Goal: Information Seeking & Learning: Learn about a topic

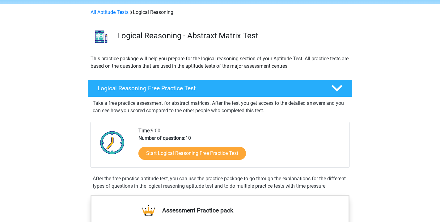
scroll to position [17, 0]
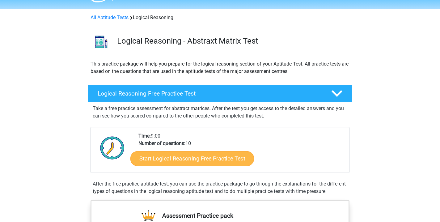
click at [198, 159] on link "Start Logical Reasoning Free Practice Test" at bounding box center [192, 158] width 124 height 15
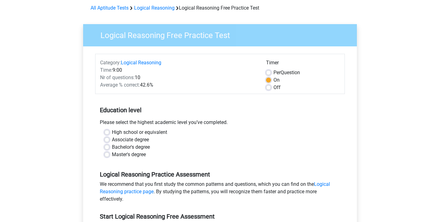
scroll to position [26, 0]
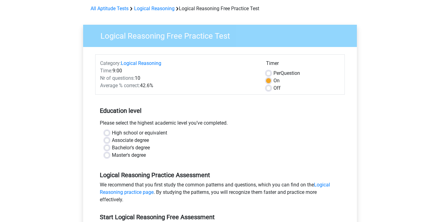
click at [112, 155] on label "Master's degree" at bounding box center [129, 154] width 34 height 7
click at [108, 155] on input "Master's degree" at bounding box center [106, 154] width 5 height 6
radio input "true"
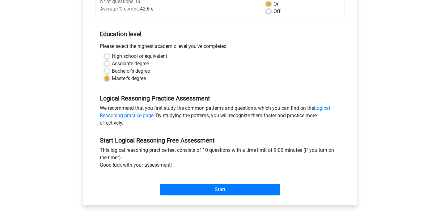
scroll to position [103, 0]
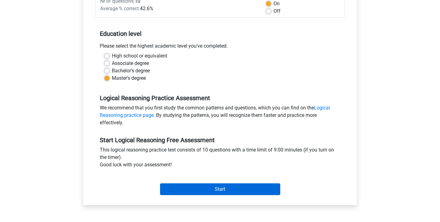
click at [219, 190] on input "Start" at bounding box center [220, 189] width 120 height 12
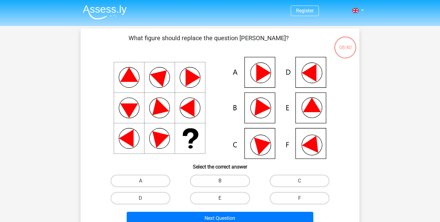
click at [316, 145] on icon at bounding box center [313, 142] width 22 height 21
click at [302, 200] on input "F" at bounding box center [301, 200] width 4 height 4
radio input "true"
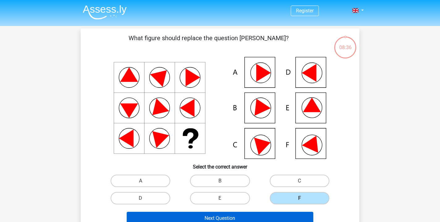
click at [240, 216] on button "Next Question" at bounding box center [220, 218] width 187 height 13
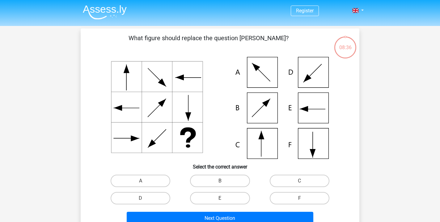
scroll to position [28, 0]
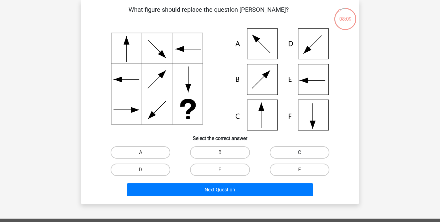
click at [301, 151] on label "C" at bounding box center [300, 152] width 60 height 12
click at [301, 152] on input "C" at bounding box center [301, 154] width 4 height 4
radio input "true"
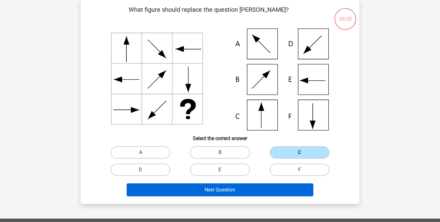
click at [232, 190] on button "Next Question" at bounding box center [220, 189] width 187 height 13
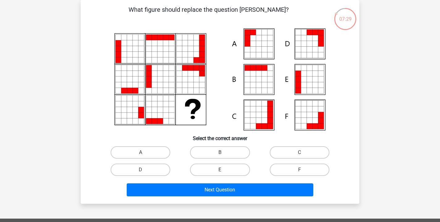
click at [258, 44] on icon at bounding box center [259, 44] width 6 height 6
click at [139, 150] on label "A" at bounding box center [141, 152] width 60 height 12
click at [141, 152] on input "A" at bounding box center [143, 154] width 4 height 4
radio input "true"
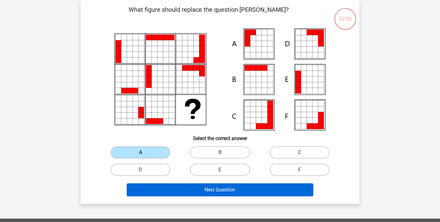
click at [219, 189] on button "Next Question" at bounding box center [220, 189] width 187 height 13
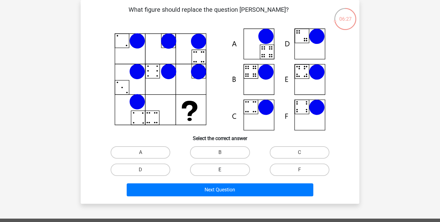
click at [228, 168] on label "E" at bounding box center [220, 169] width 60 height 12
click at [224, 170] on input "E" at bounding box center [222, 172] width 4 height 4
radio input "true"
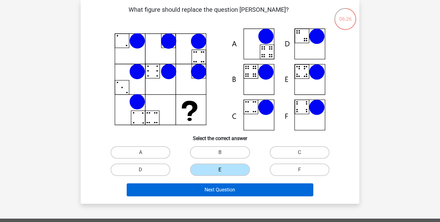
click at [225, 192] on button "Next Question" at bounding box center [220, 189] width 187 height 13
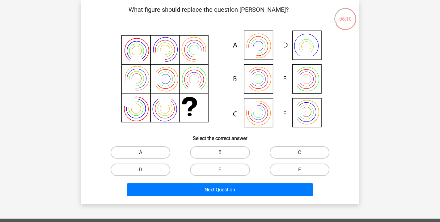
click at [138, 152] on label "A" at bounding box center [141, 152] width 60 height 12
click at [141, 152] on input "A" at bounding box center [143, 154] width 4 height 4
radio input "true"
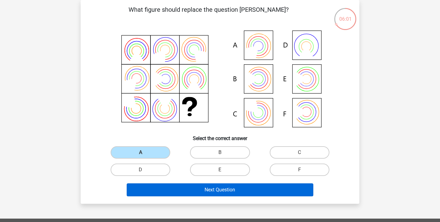
click at [217, 188] on button "Next Question" at bounding box center [220, 189] width 187 height 13
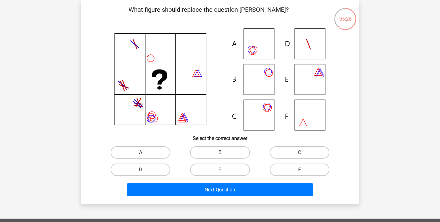
click at [151, 152] on label "A" at bounding box center [141, 152] width 60 height 12
click at [145, 152] on input "A" at bounding box center [143, 154] width 4 height 4
radio input "true"
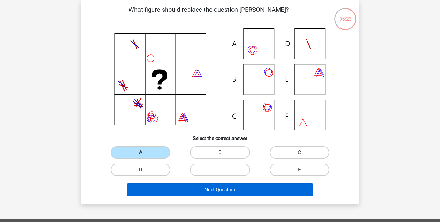
click at [219, 189] on button "Next Question" at bounding box center [220, 189] width 187 height 13
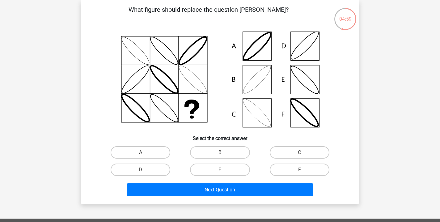
click at [262, 78] on icon at bounding box center [219, 79] width 249 height 102
click at [222, 151] on label "B" at bounding box center [220, 152] width 60 height 12
click at [222, 152] on input "B" at bounding box center [222, 154] width 4 height 4
radio input "true"
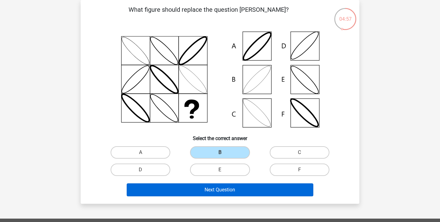
click at [223, 189] on button "Next Question" at bounding box center [220, 189] width 187 height 13
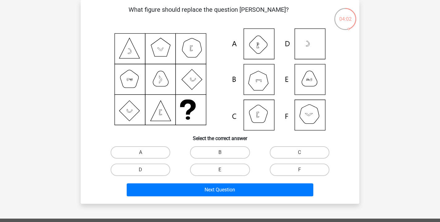
click at [265, 79] on icon at bounding box center [219, 79] width 249 height 102
click at [231, 151] on label "B" at bounding box center [220, 152] width 60 height 12
click at [224, 152] on input "B" at bounding box center [222, 154] width 4 height 4
radio input "true"
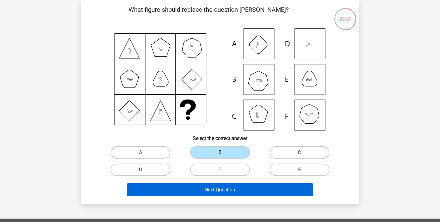
click at [225, 191] on button "Next Question" at bounding box center [220, 189] width 187 height 13
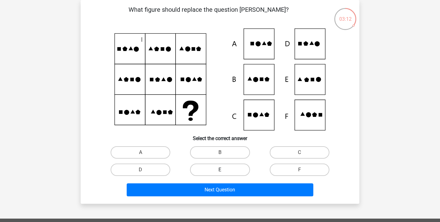
click at [217, 169] on label "E" at bounding box center [220, 169] width 60 height 12
click at [220, 170] on input "E" at bounding box center [222, 172] width 4 height 4
radio input "true"
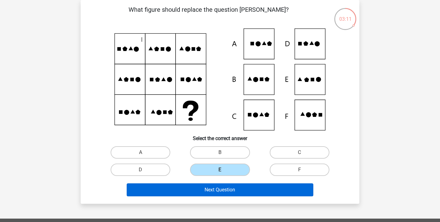
click at [210, 190] on button "Next Question" at bounding box center [220, 189] width 187 height 13
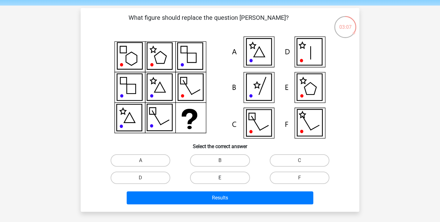
scroll to position [23, 0]
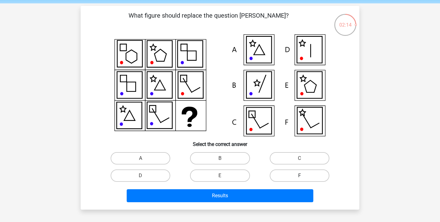
click at [299, 174] on label "F" at bounding box center [300, 175] width 60 height 12
click at [299, 175] on input "F" at bounding box center [301, 177] width 4 height 4
radio input "true"
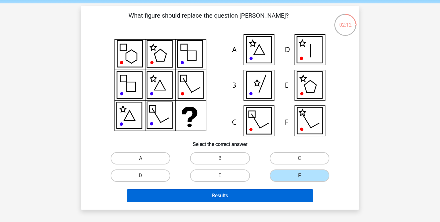
click at [246, 194] on button "Results" at bounding box center [220, 195] width 187 height 13
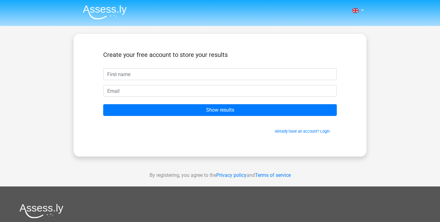
click at [168, 74] on input "text" at bounding box center [220, 74] width 234 height 12
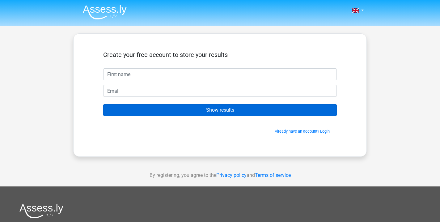
click at [217, 112] on input "Show results" at bounding box center [220, 110] width 234 height 12
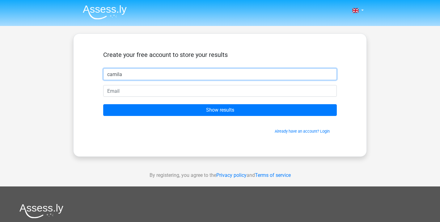
type input "camila"
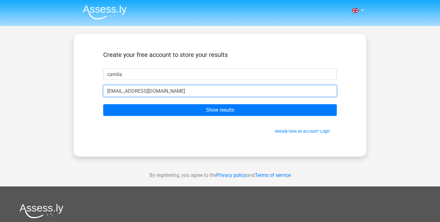
type input "jurecamila81@gmail.com"
click at [220, 110] on input "Show results" at bounding box center [220, 110] width 234 height 12
